Goal: Navigation & Orientation: Go to known website

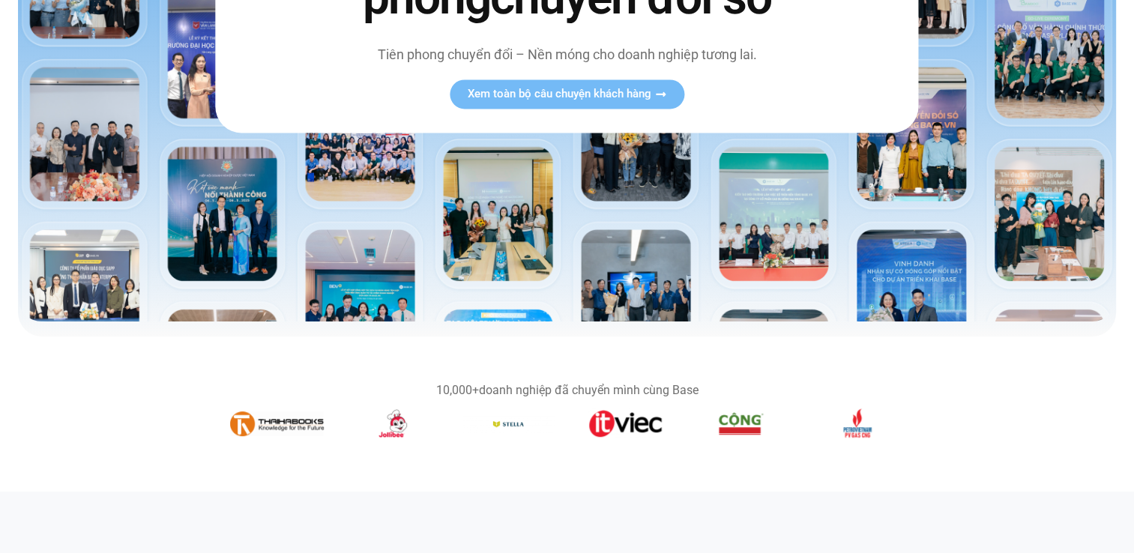
scroll to position [300, 0]
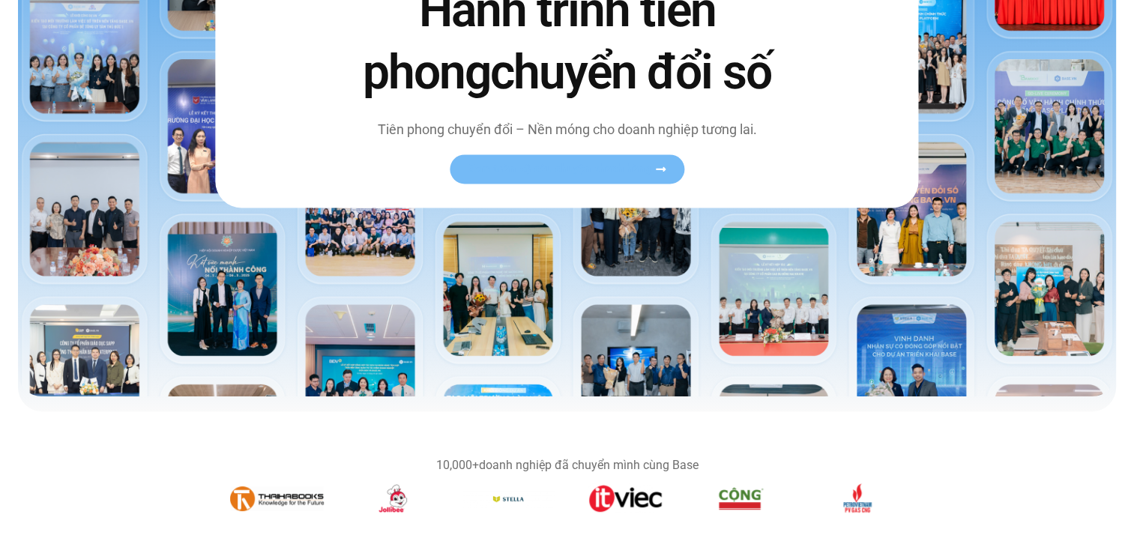
click at [600, 163] on span "Xem toàn bộ câu chuyện khách hàng" at bounding box center [560, 168] width 184 height 11
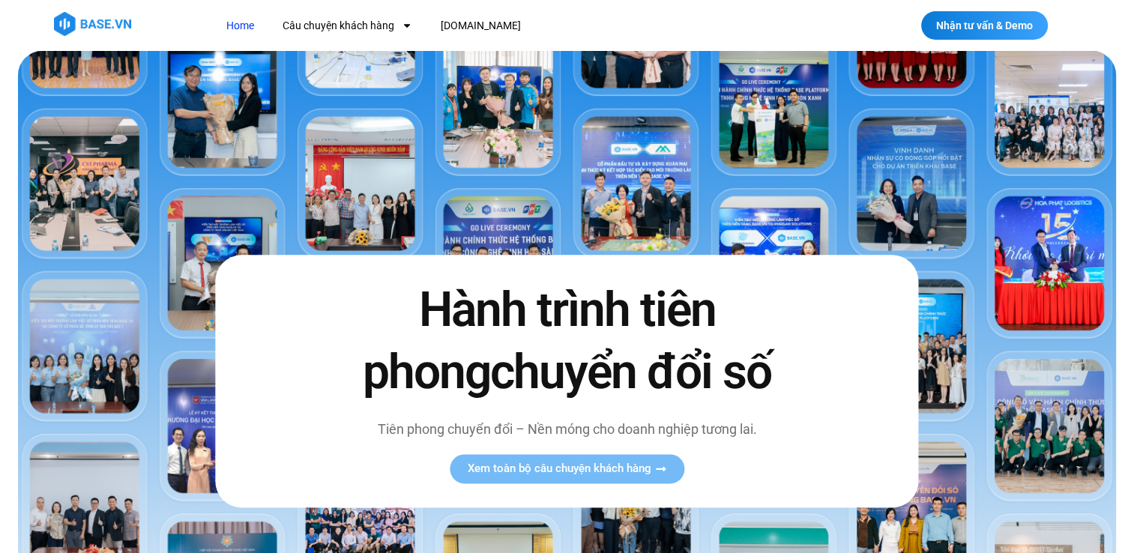
click at [245, 25] on link "Home" at bounding box center [240, 26] width 50 height 28
click at [241, 24] on link "Home" at bounding box center [240, 26] width 50 height 28
click at [80, 25] on img at bounding box center [92, 24] width 77 height 24
click at [462, 31] on link "[DOMAIN_NAME]" at bounding box center [481, 26] width 103 height 28
